Goal: Task Accomplishment & Management: Manage account settings

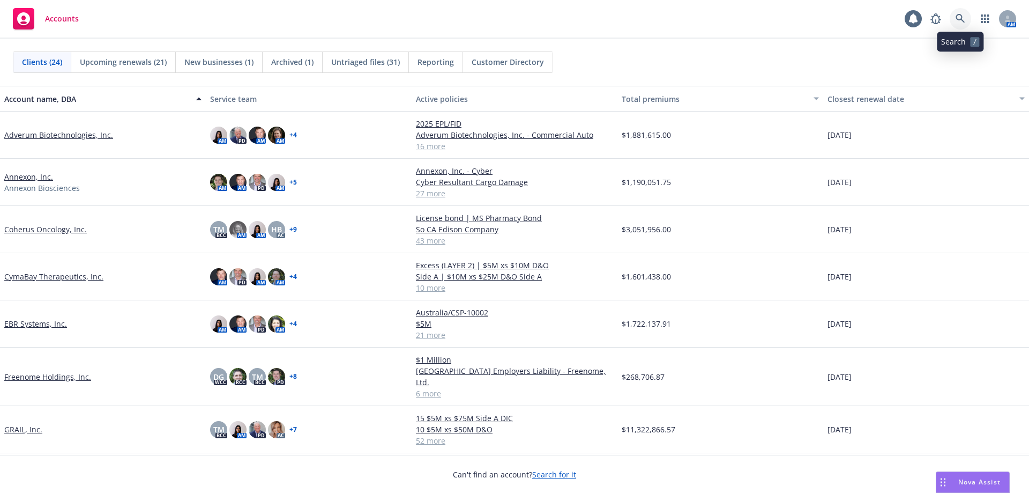
click at [957, 19] on icon at bounding box center [960, 18] width 9 height 9
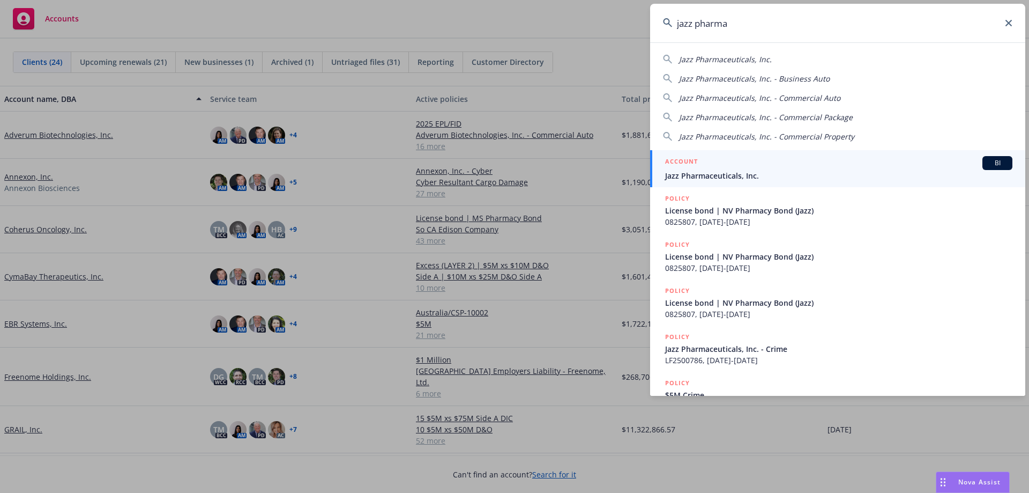
type input "jazz pharma"
click at [751, 176] on span "Jazz Pharmaceuticals, Inc." at bounding box center [838, 175] width 347 height 11
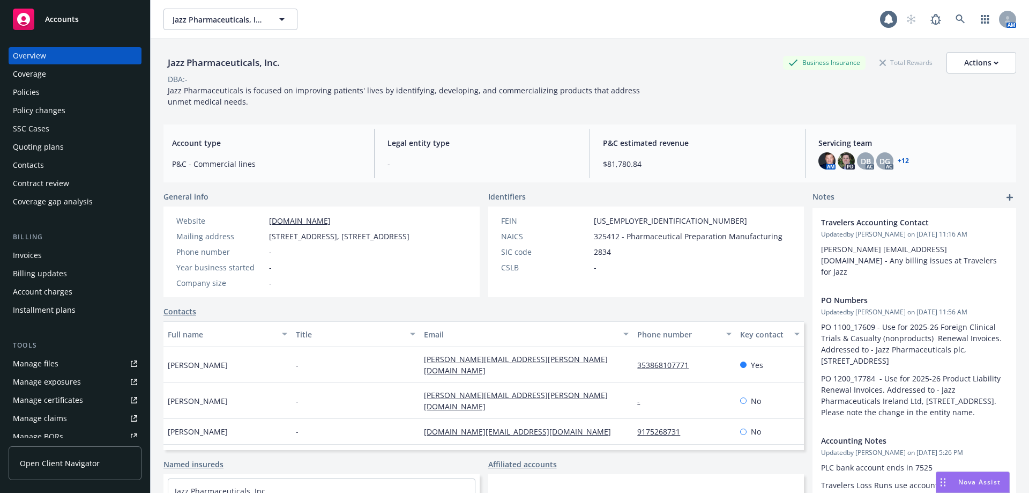
click at [57, 94] on div "Policies" at bounding box center [75, 92] width 124 height 17
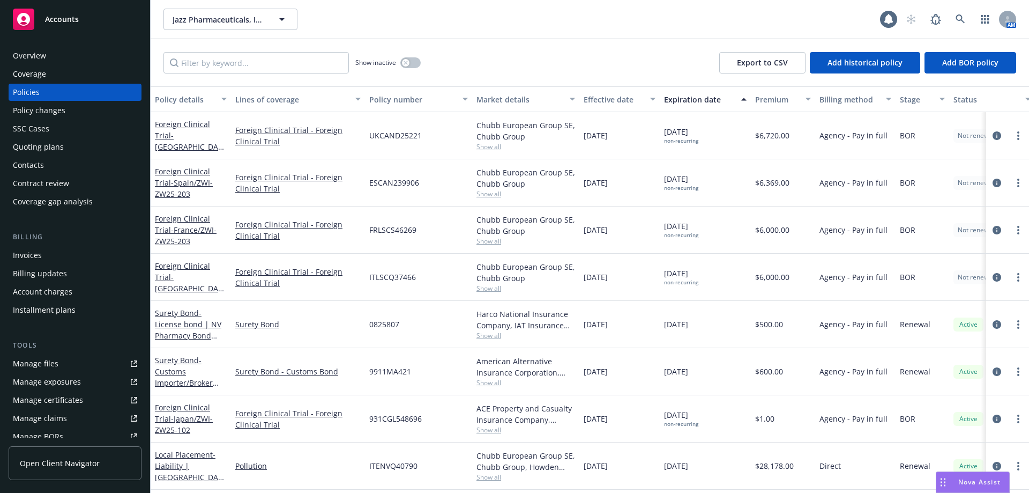
click at [68, 399] on div "Manage certificates" at bounding box center [48, 399] width 70 height 17
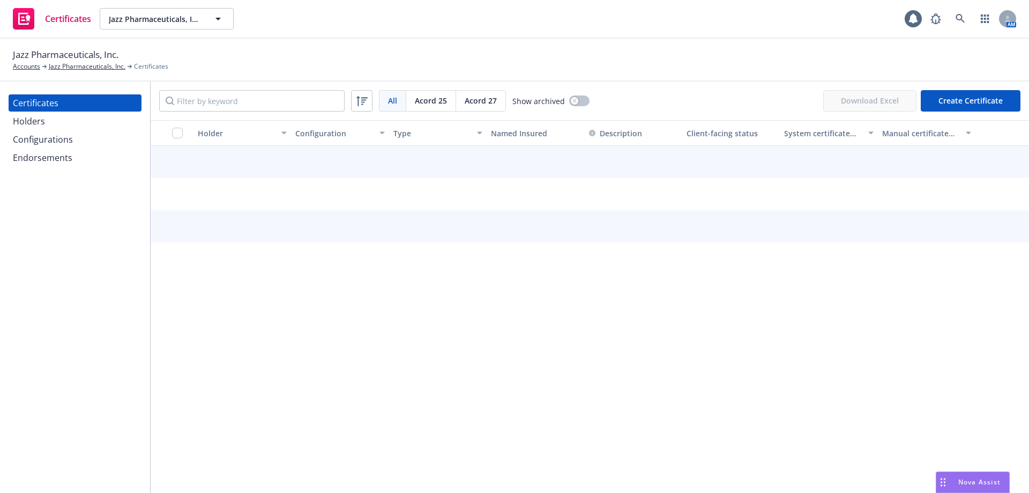
click at [56, 156] on div "Endorsements" at bounding box center [43, 157] width 60 height 17
click at [56, 142] on div "Configurations" at bounding box center [43, 139] width 60 height 17
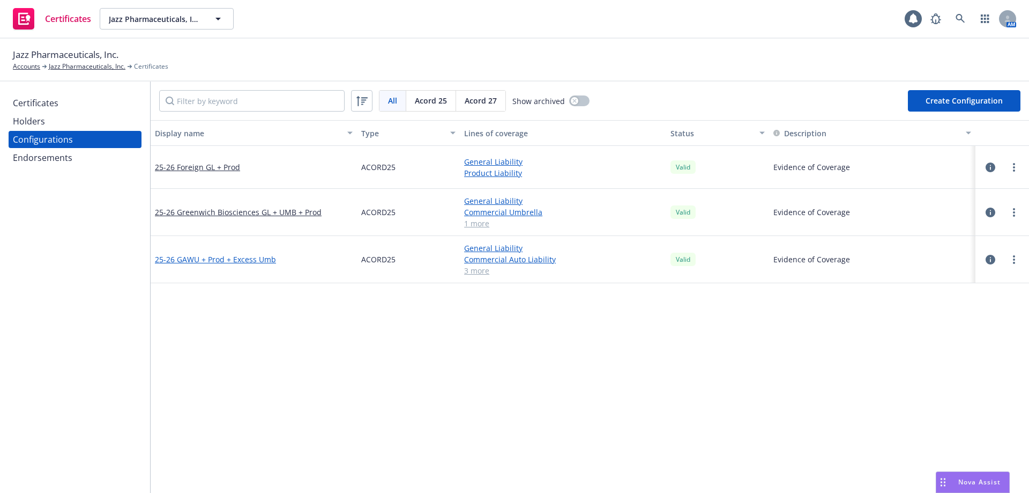
click at [242, 260] on link "25-26 GAWU + Prod + Excess Umb" at bounding box center [215, 259] width 121 height 11
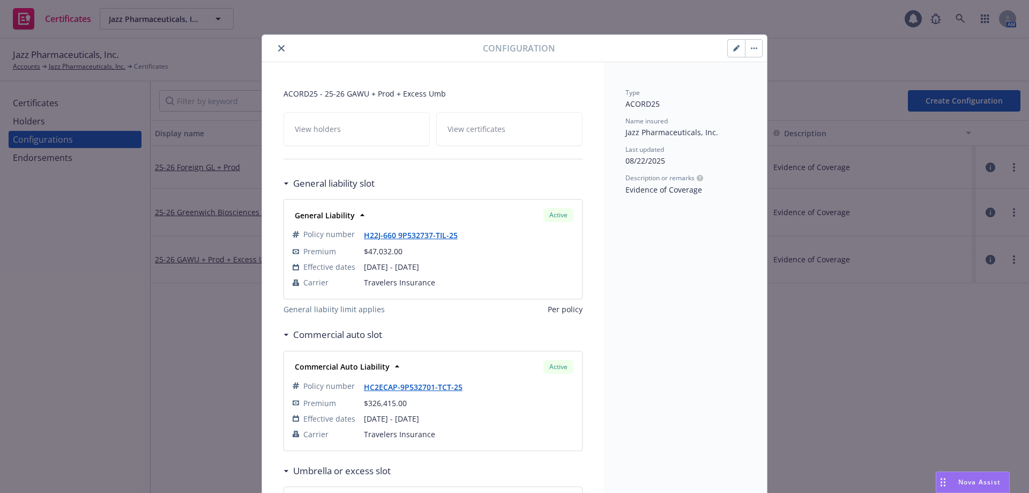
click at [280, 48] on icon "close" at bounding box center [281, 48] width 6 height 6
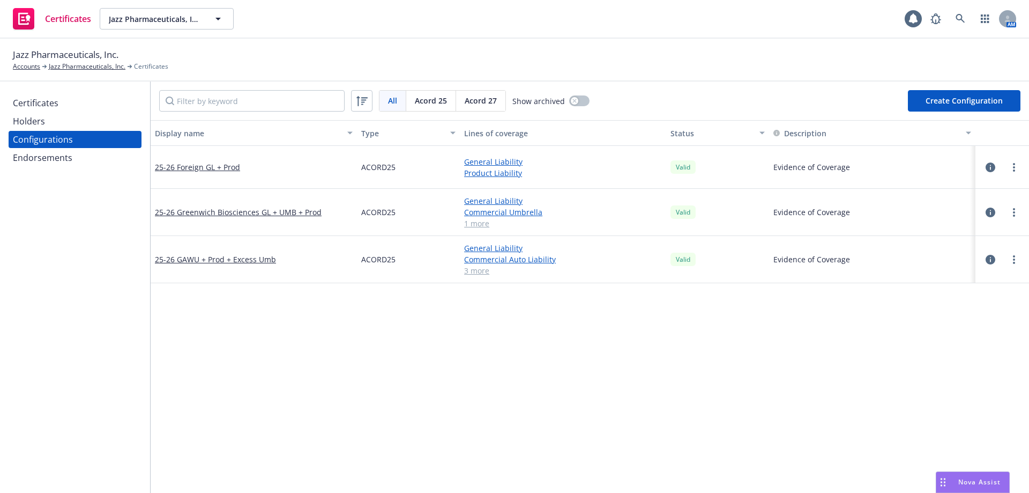
click at [474, 268] on link "3 more" at bounding box center [563, 270] width 198 height 11
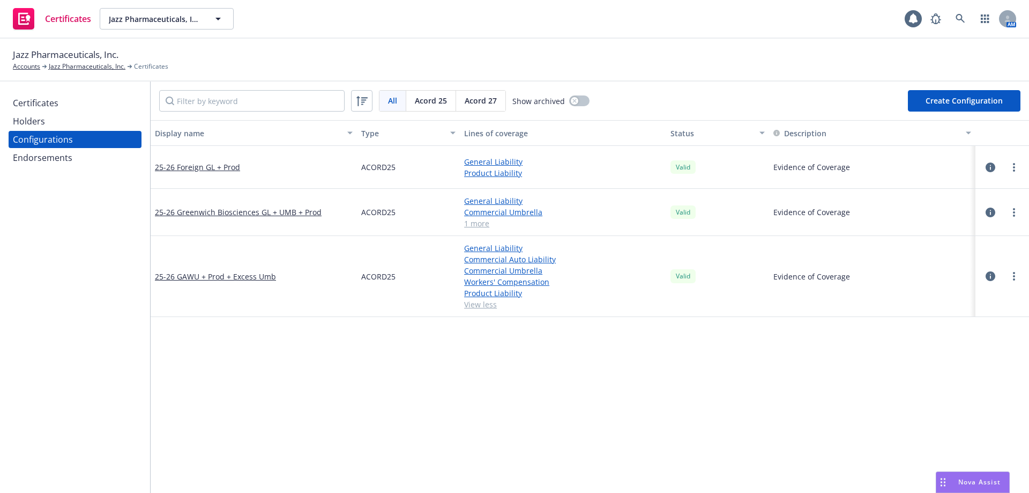
click at [51, 120] on div "Holders" at bounding box center [75, 121] width 124 height 17
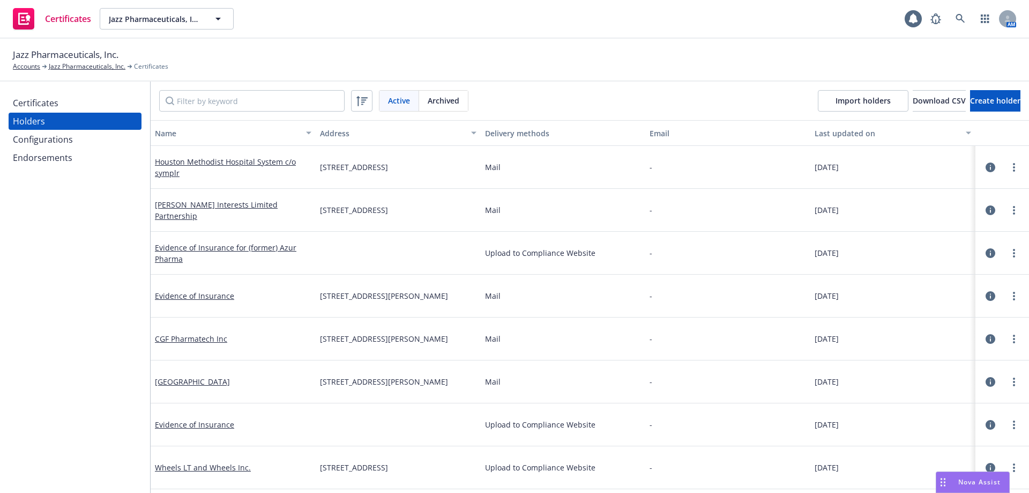
click at [55, 103] on div "Certificates" at bounding box center [36, 102] width 46 height 17
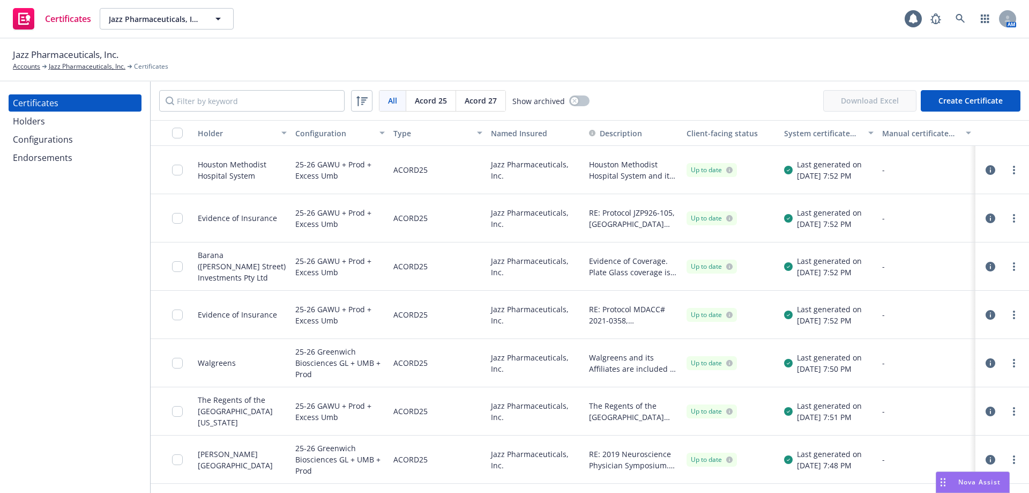
click at [797, 132] on div "System certificate last generated" at bounding box center [822, 133] width 77 height 11
click at [55, 153] on div "Endorsements" at bounding box center [43, 157] width 60 height 17
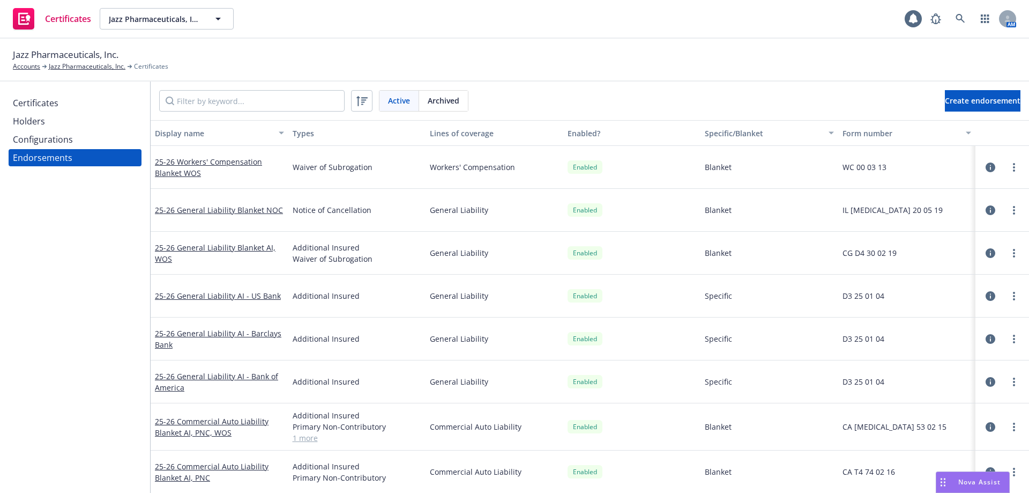
click at [59, 141] on div "Configurations" at bounding box center [43, 139] width 60 height 17
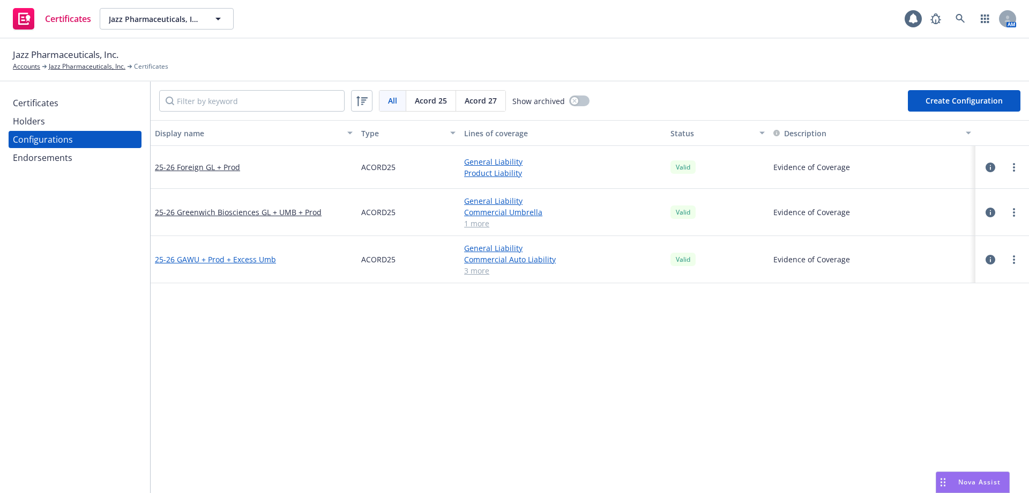
click at [207, 259] on link "25-26 GAWU + Prod + Excess Umb" at bounding box center [215, 259] width 121 height 11
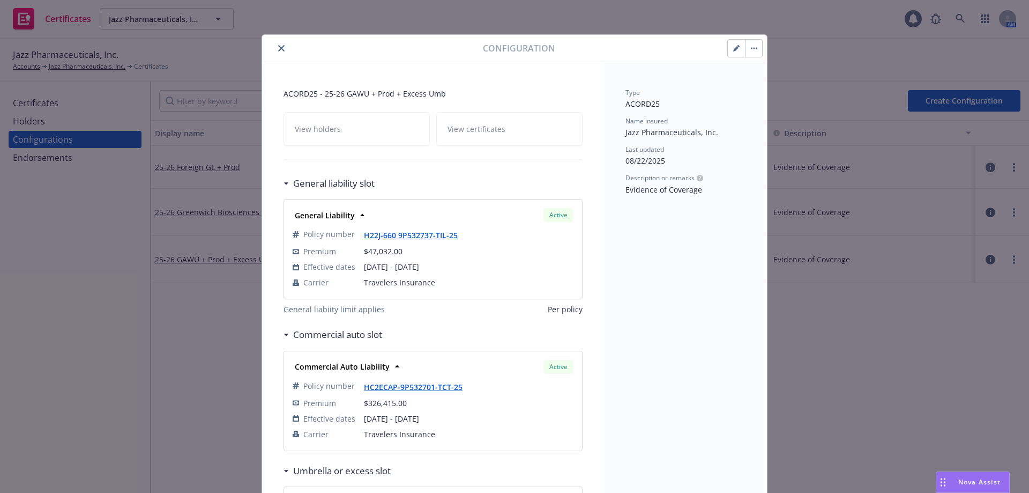
click at [278, 48] on icon "close" at bounding box center [281, 48] width 6 height 6
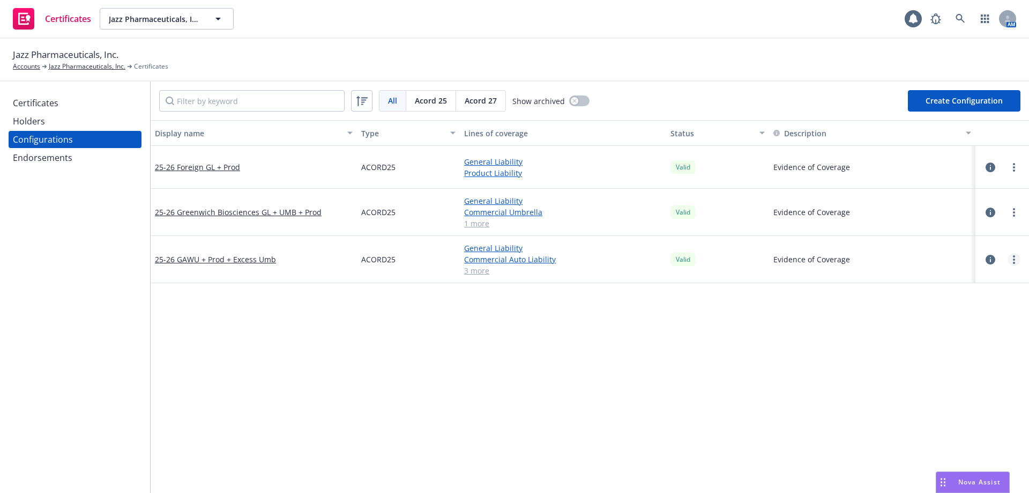
click at [1008, 259] on link "more" at bounding box center [1014, 259] width 13 height 13
click at [954, 390] on link "Preview an [PERSON_NAME]" at bounding box center [953, 388] width 118 height 21
click at [1008, 262] on link "more" at bounding box center [1014, 259] width 13 height 13
click at [956, 279] on link "Edit" at bounding box center [953, 281] width 118 height 21
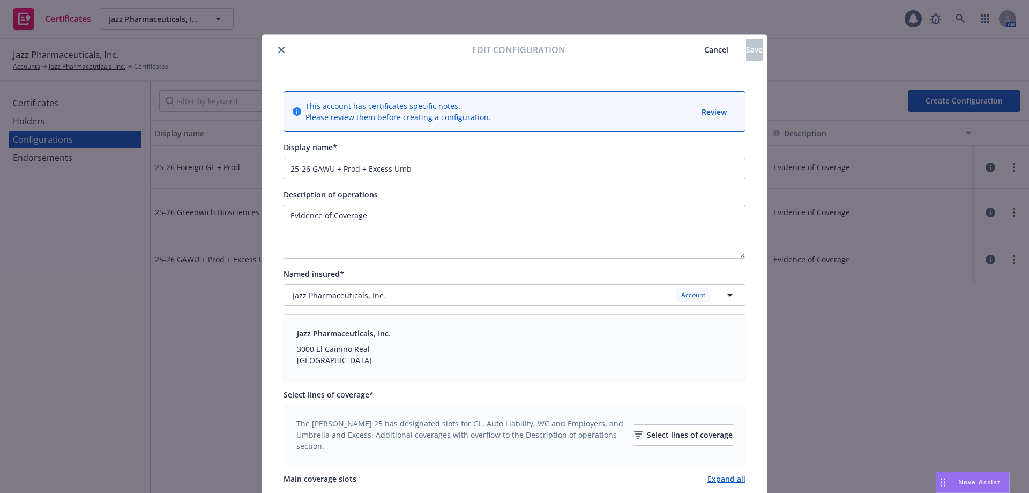
click at [278, 50] on icon "close" at bounding box center [281, 50] width 6 height 6
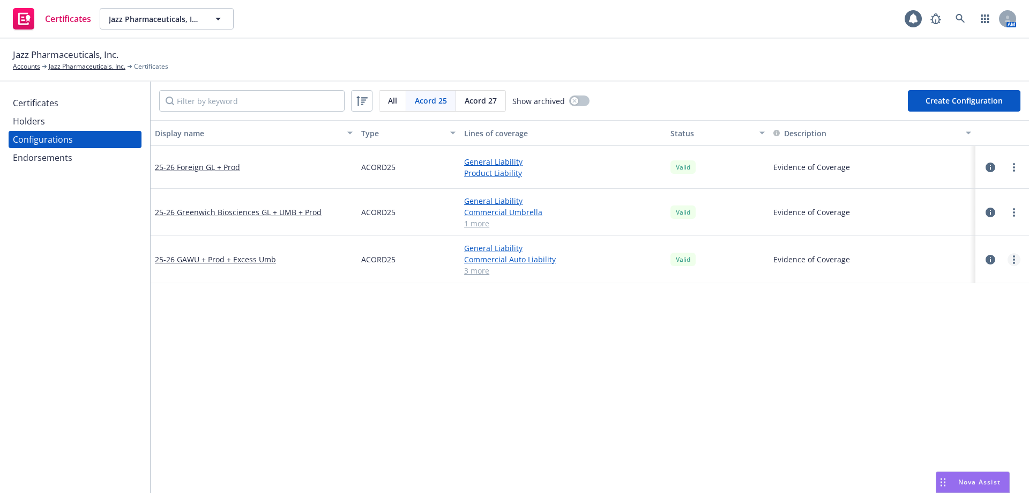
click at [1008, 259] on link "more" at bounding box center [1014, 259] width 13 height 13
click at [959, 392] on link "Preview an [PERSON_NAME]" at bounding box center [953, 388] width 118 height 21
